Goal: Information Seeking & Learning: Learn about a topic

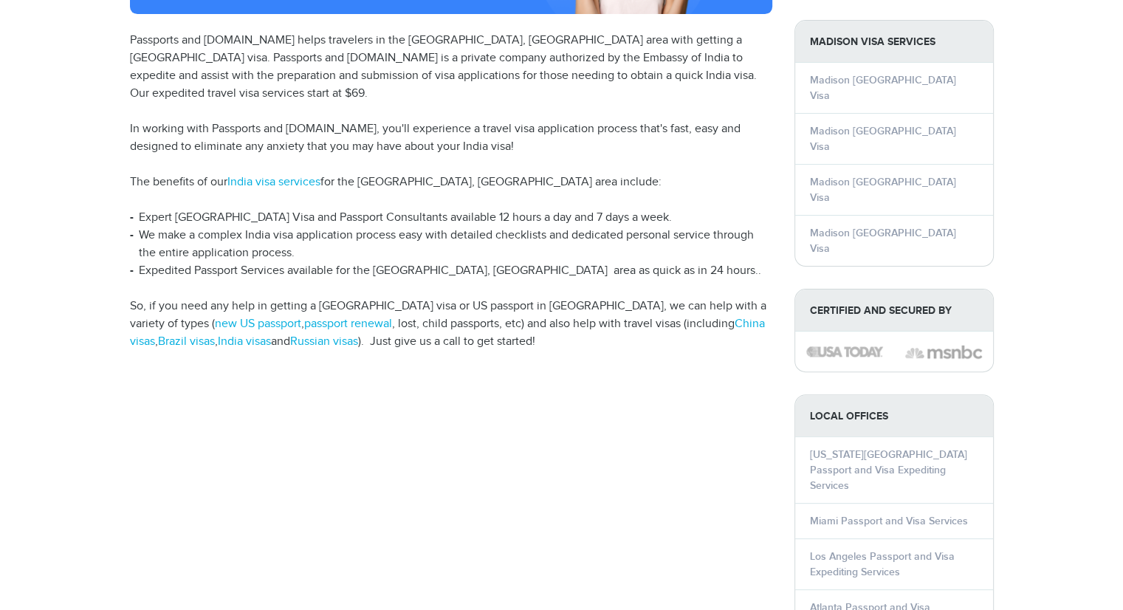
scroll to position [371, 0]
click at [1051, 370] on div "[PHONE_NUMBER] Passports & [DOMAIN_NAME] Login Check Status Passports Passport …" at bounding box center [561, 418] width 1123 height 1578
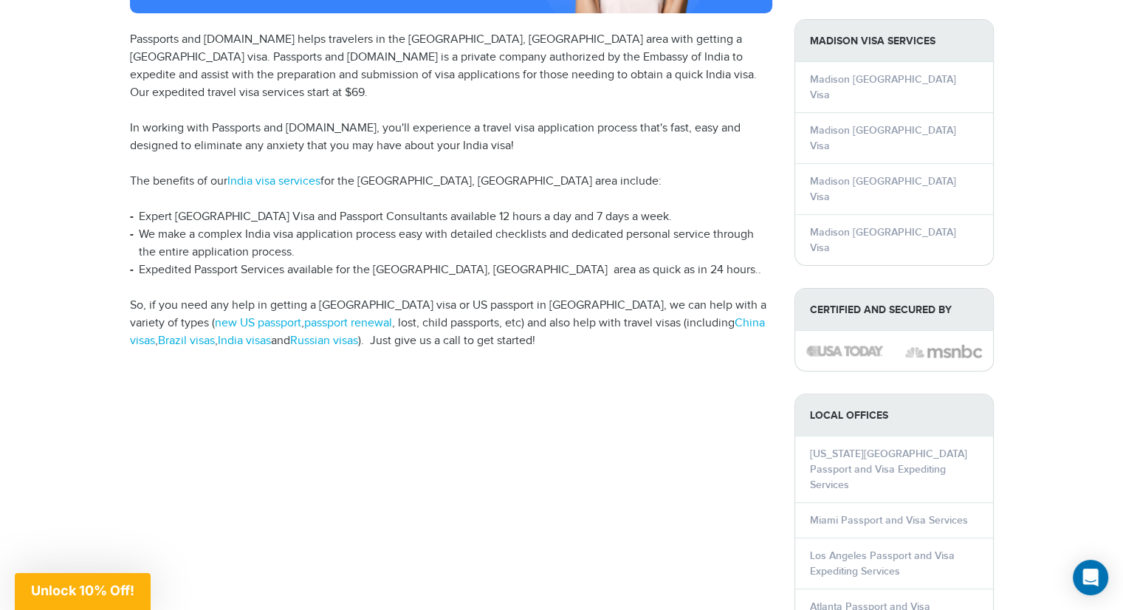
scroll to position [342, 0]
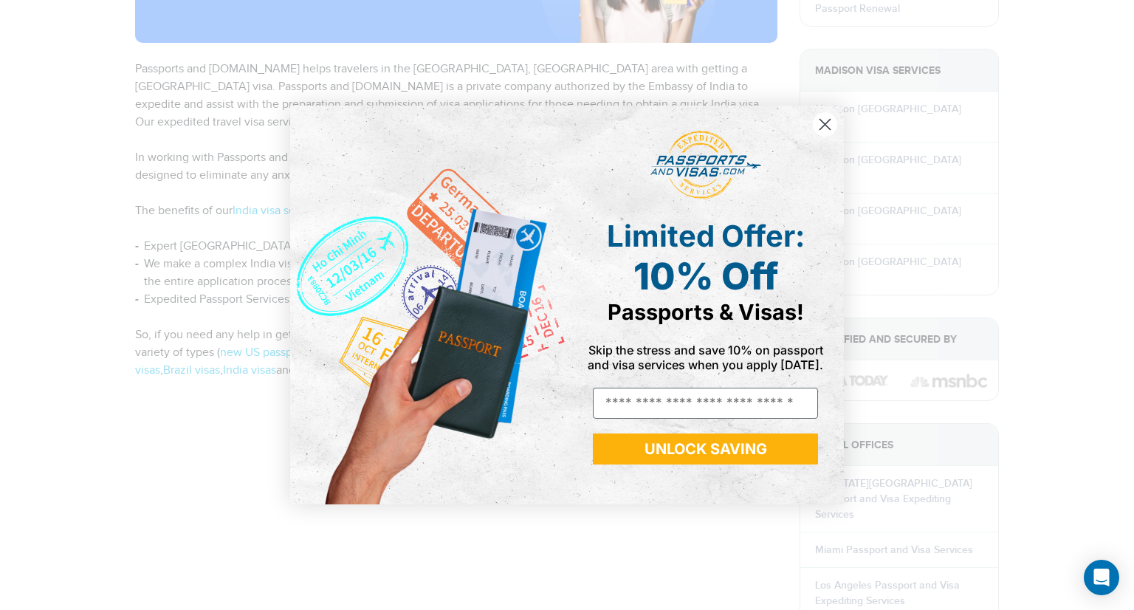
click at [813, 136] on icon "Close dialog" at bounding box center [825, 124] width 26 height 26
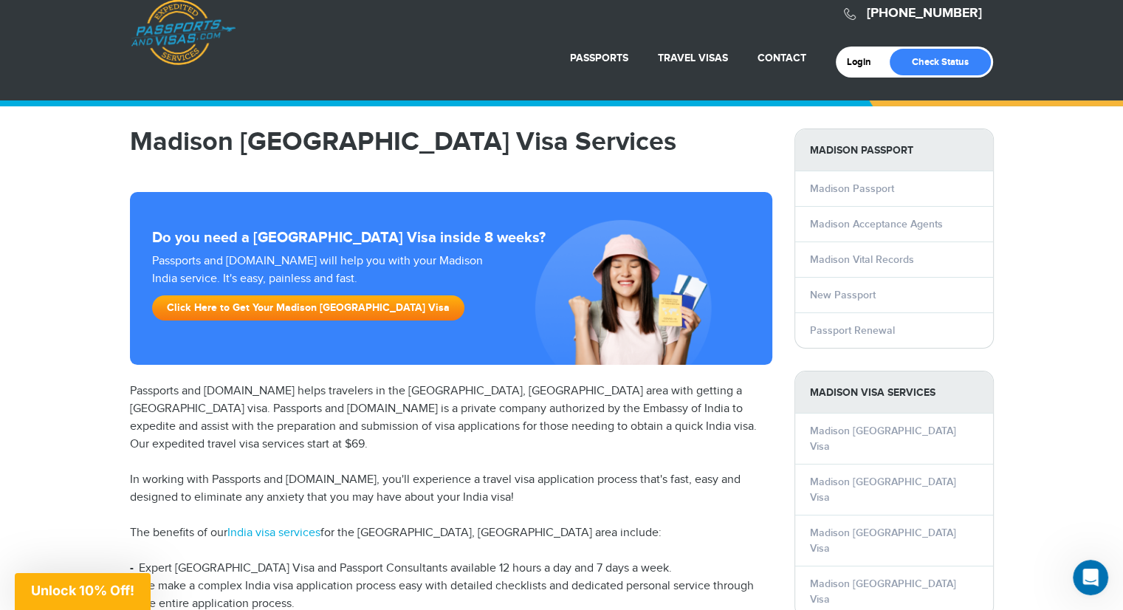
scroll to position [16, 0]
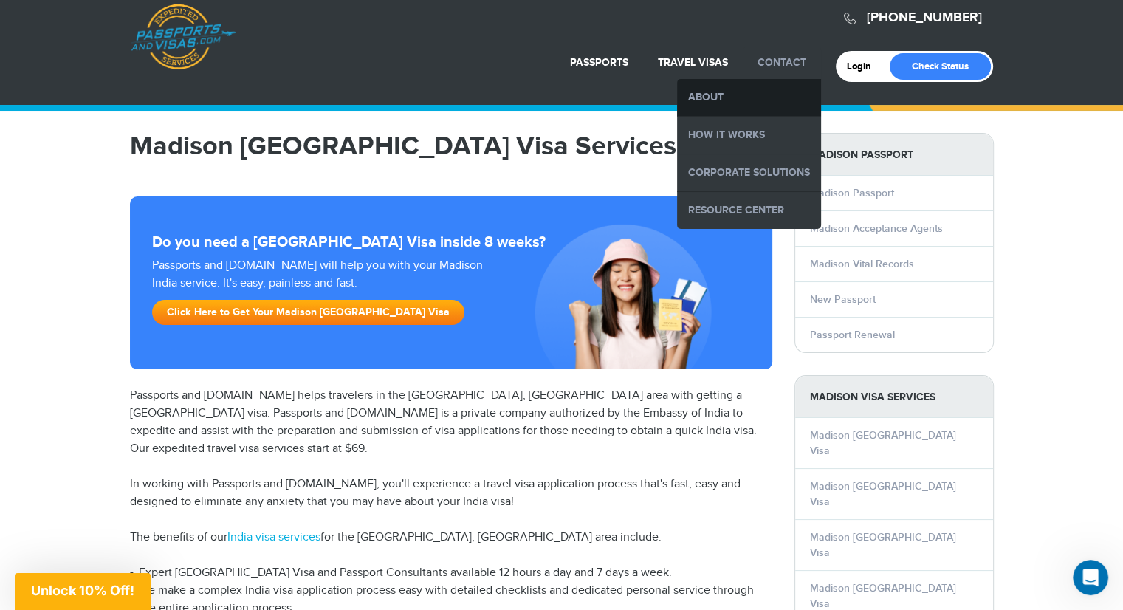
click at [710, 98] on link "About" at bounding box center [749, 97] width 144 height 37
